Goal: Find specific page/section: Find specific page/section

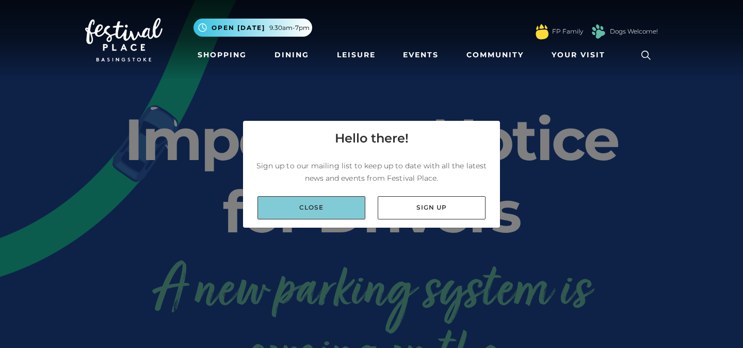
click at [330, 211] on link "Close" at bounding box center [311, 207] width 108 height 23
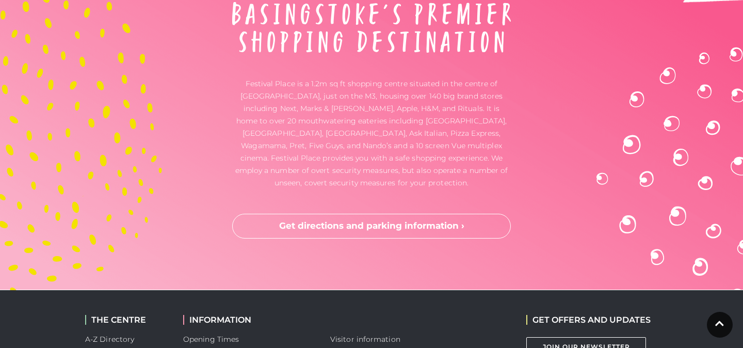
scroll to position [2827, 0]
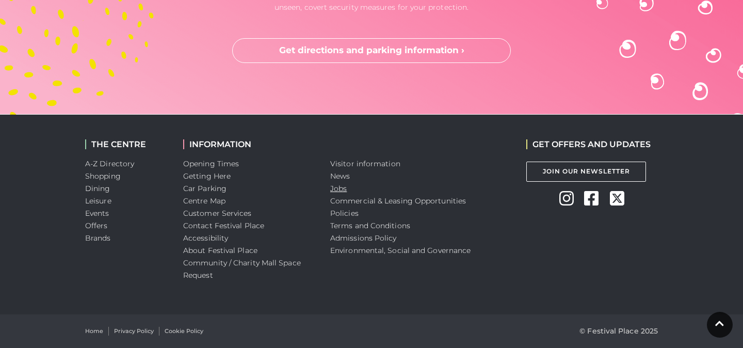
click at [342, 190] on link "Jobs" at bounding box center [338, 188] width 17 height 9
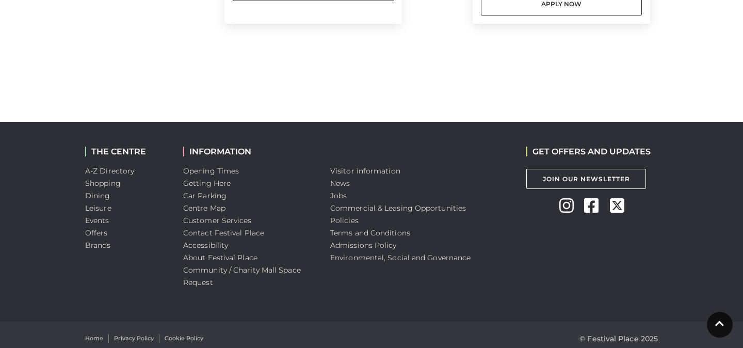
scroll to position [1170, 0]
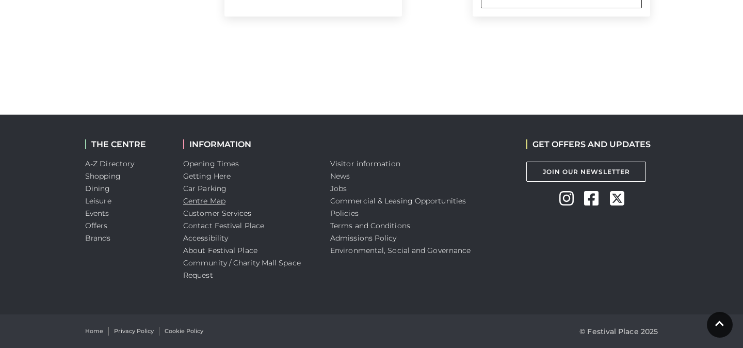
click at [217, 198] on link "Centre Map" at bounding box center [204, 200] width 42 height 9
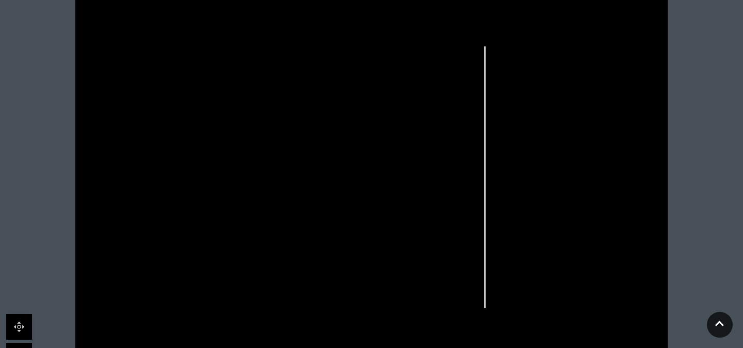
scroll to position [600, 0]
